Goal: Find specific page/section

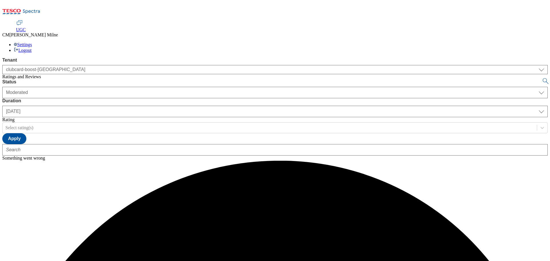
click at [524, 42] on div "Settings Logout" at bounding box center [275, 47] width 546 height 11
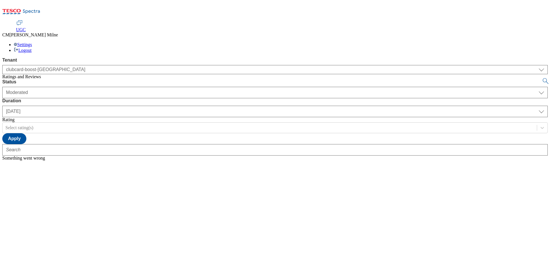
click at [26, 27] on span "UGC" at bounding box center [21, 29] width 10 height 5
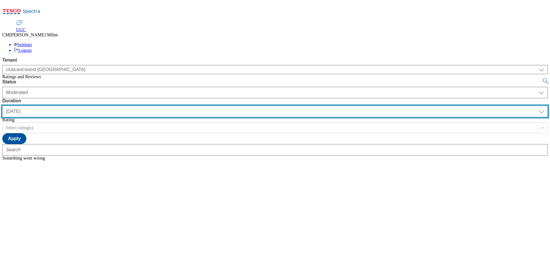
click at [185, 106] on select "[DATE] last7days last30days All custom" at bounding box center [275, 111] width 546 height 11
select select "last7days"
click at [135, 106] on select "[DATE] last7days last30days All custom" at bounding box center [275, 111] width 546 height 11
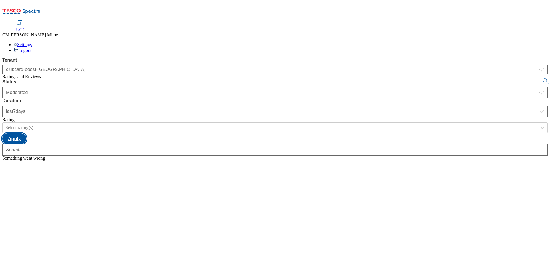
click at [26, 133] on button "Apply" at bounding box center [14, 138] width 24 height 11
